Goal: Navigation & Orientation: Find specific page/section

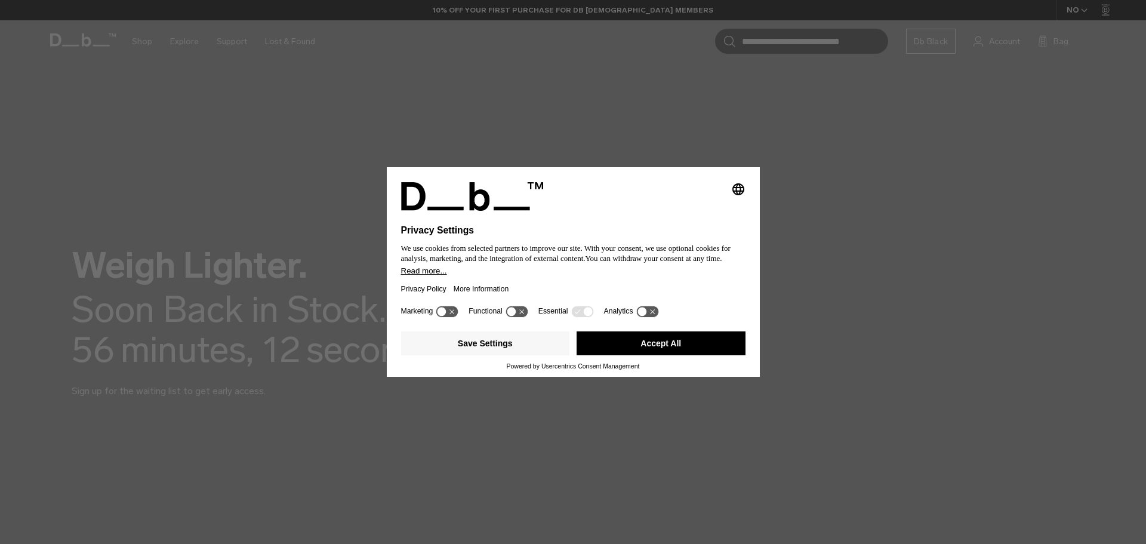
click at [670, 349] on button "Accept All" at bounding box center [661, 343] width 169 height 24
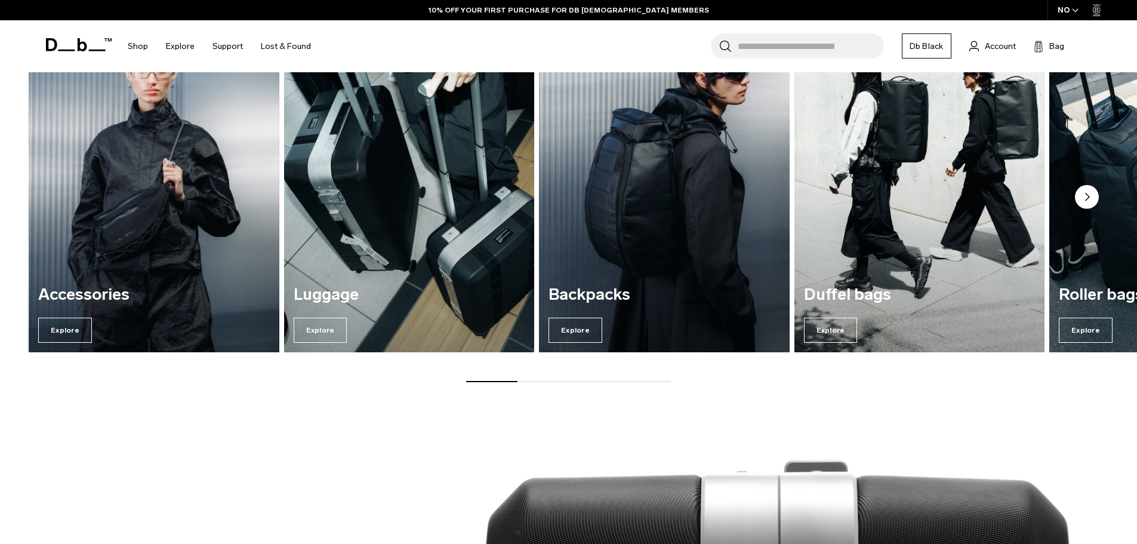
scroll to position [657, 0]
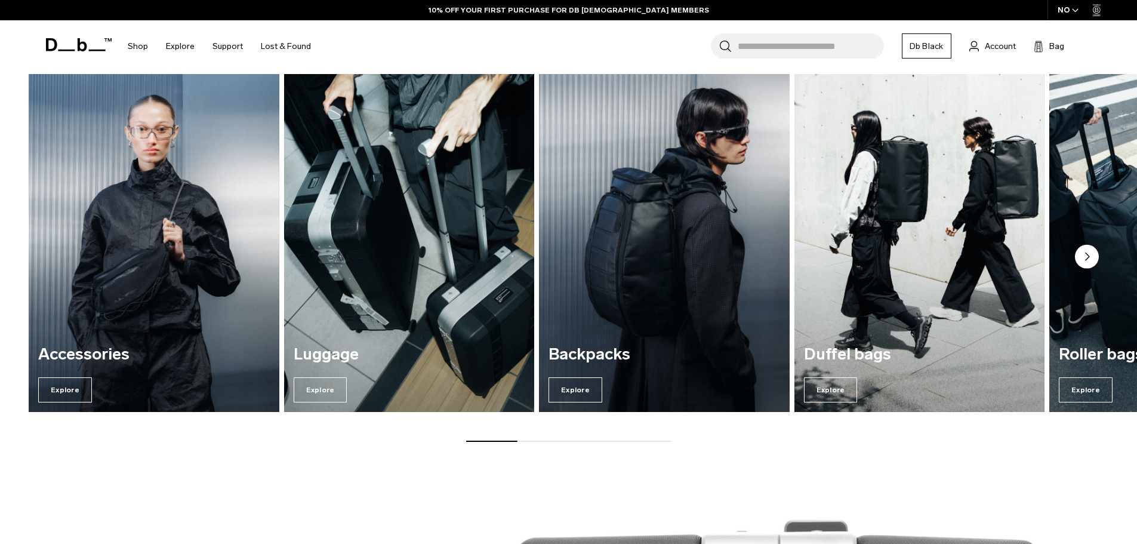
click at [632, 230] on img "3 / 7" at bounding box center [665, 243] width 258 height 348
click at [577, 382] on span "Explore" at bounding box center [576, 389] width 54 height 25
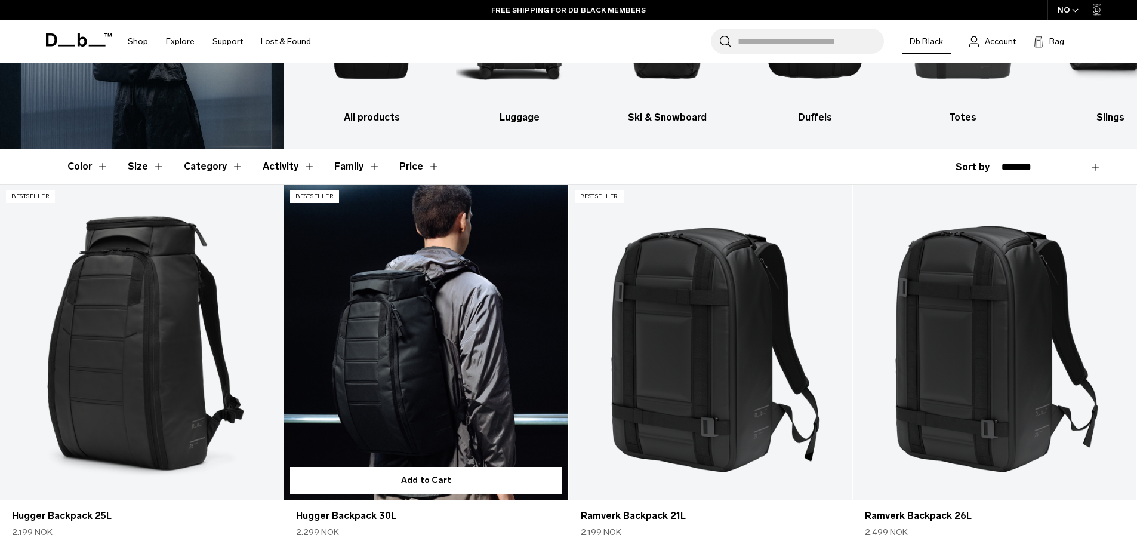
scroll to position [119, 0]
